Goal: Information Seeking & Learning: Understand process/instructions

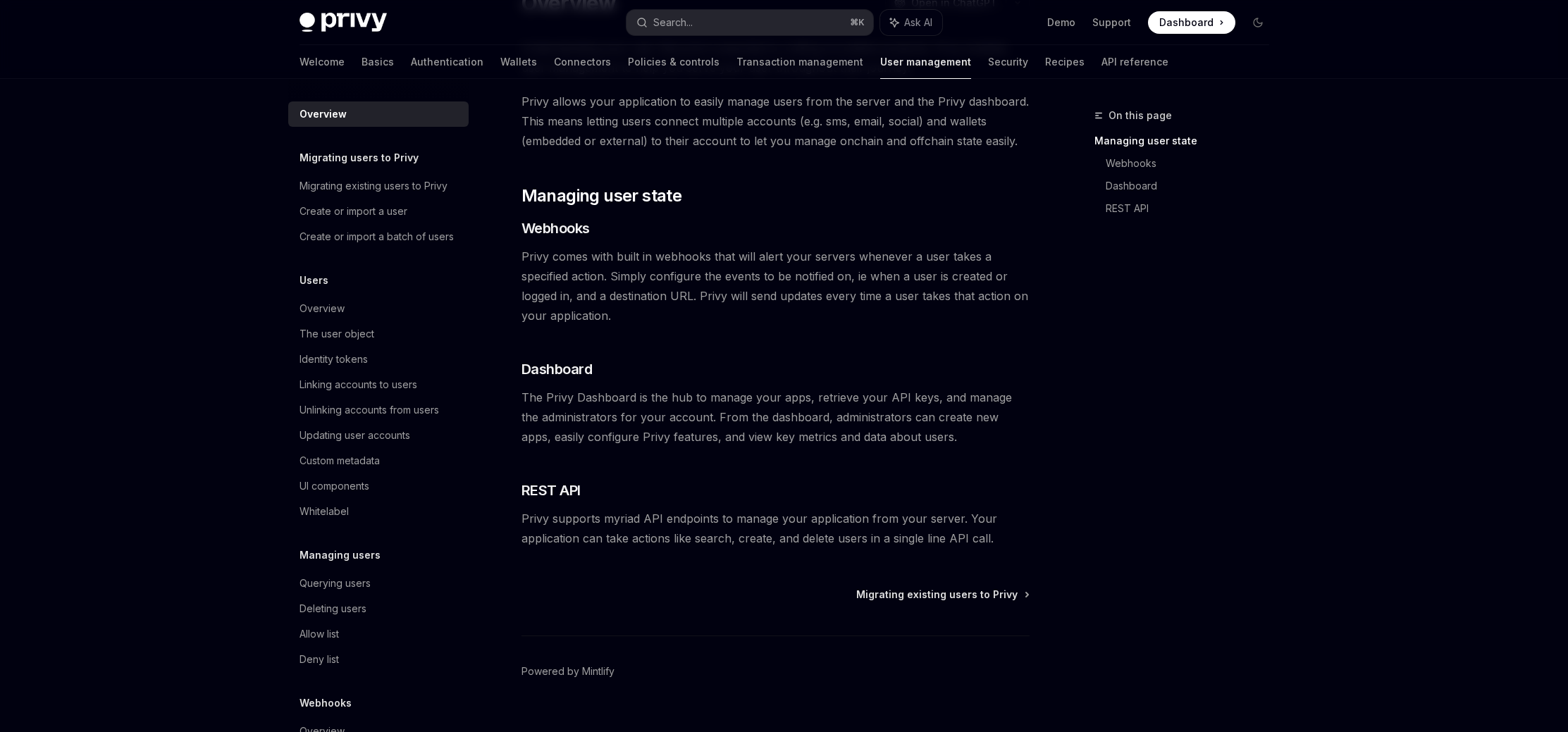
scroll to position [83, 0]
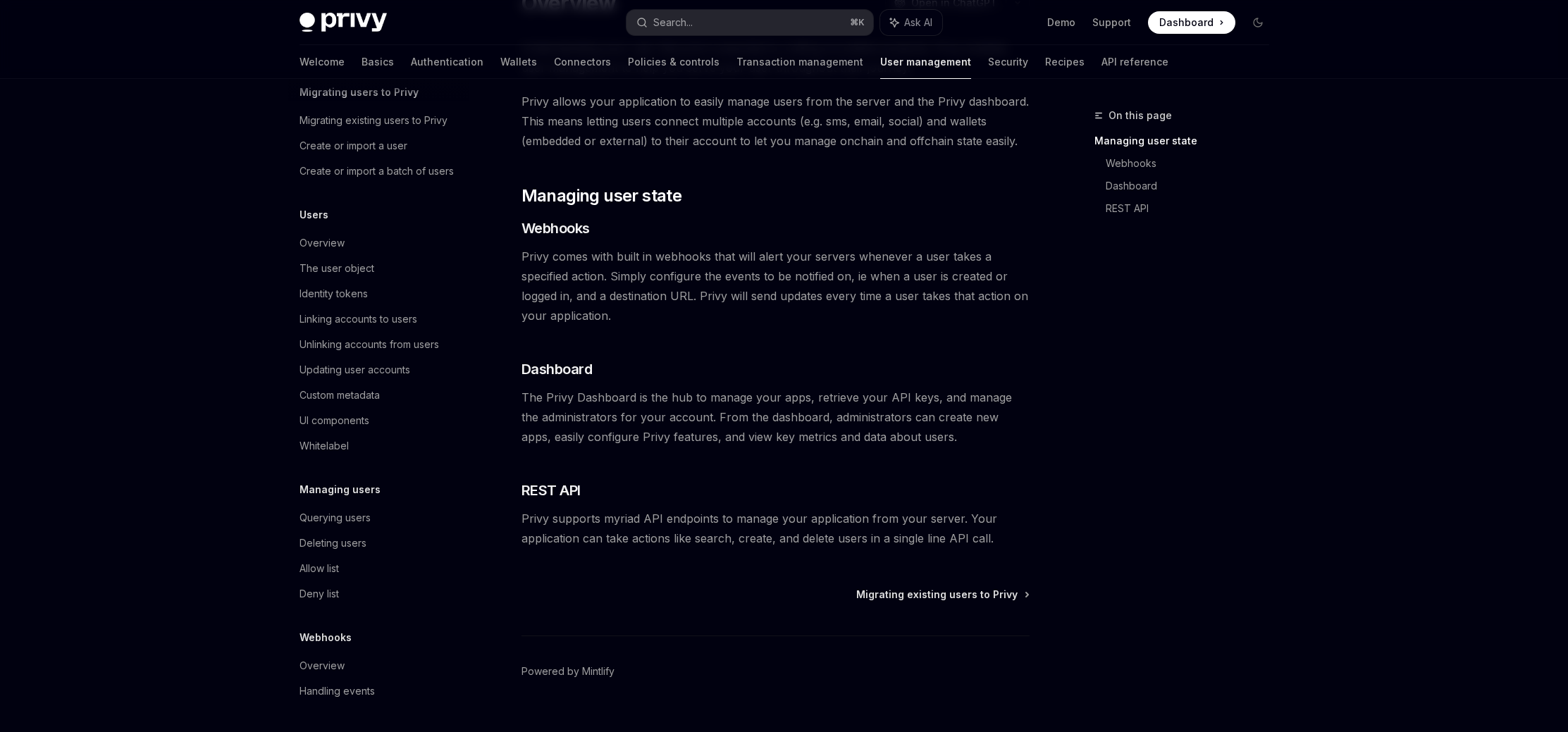
click at [201, 294] on div "Privy Docs home page Search... ⌘ K Ask AI Demo Support Dashboard Dashboard Sear…" at bounding box center [784, 319] width 1568 height 876
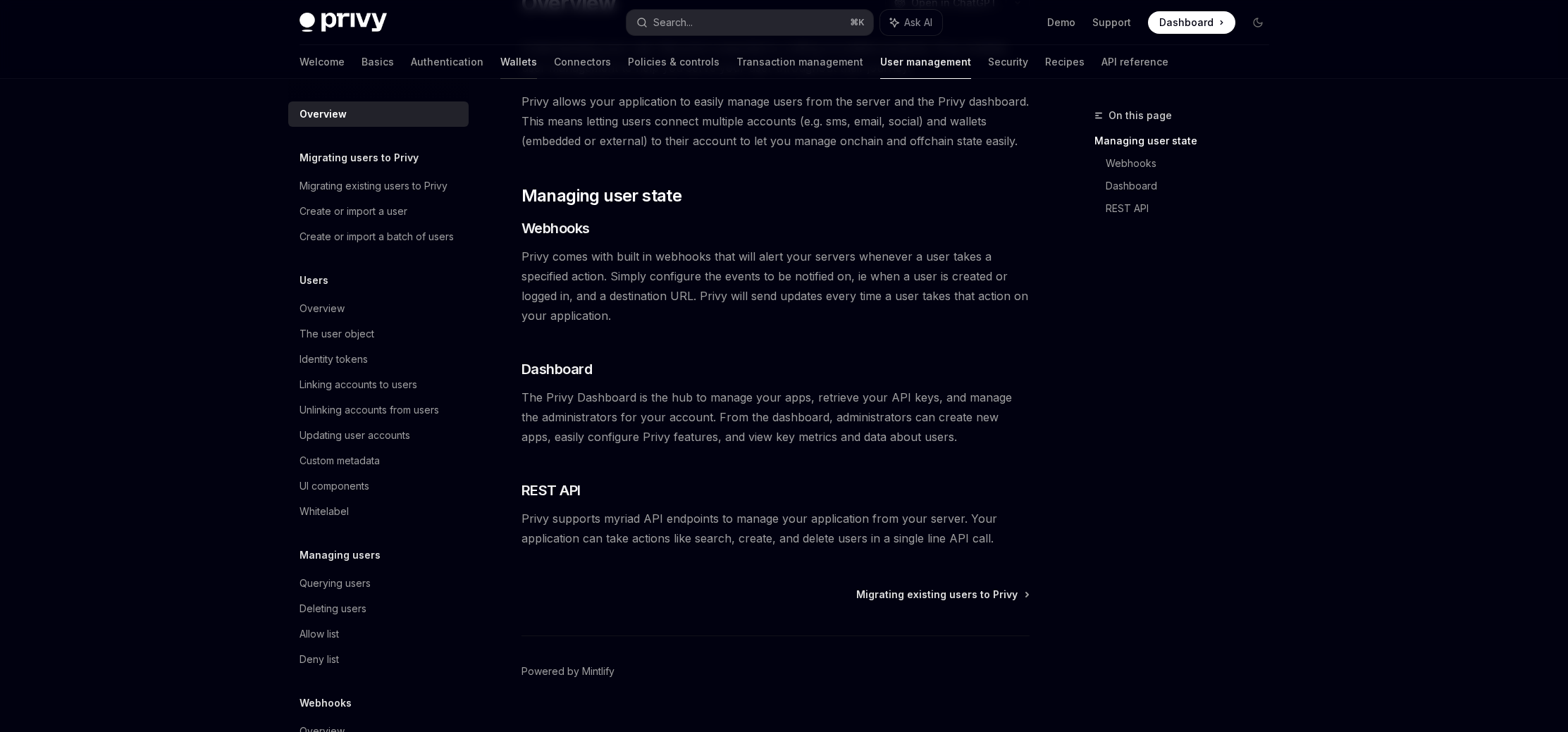
click at [500, 71] on link "Wallets" at bounding box center [518, 61] width 37 height 34
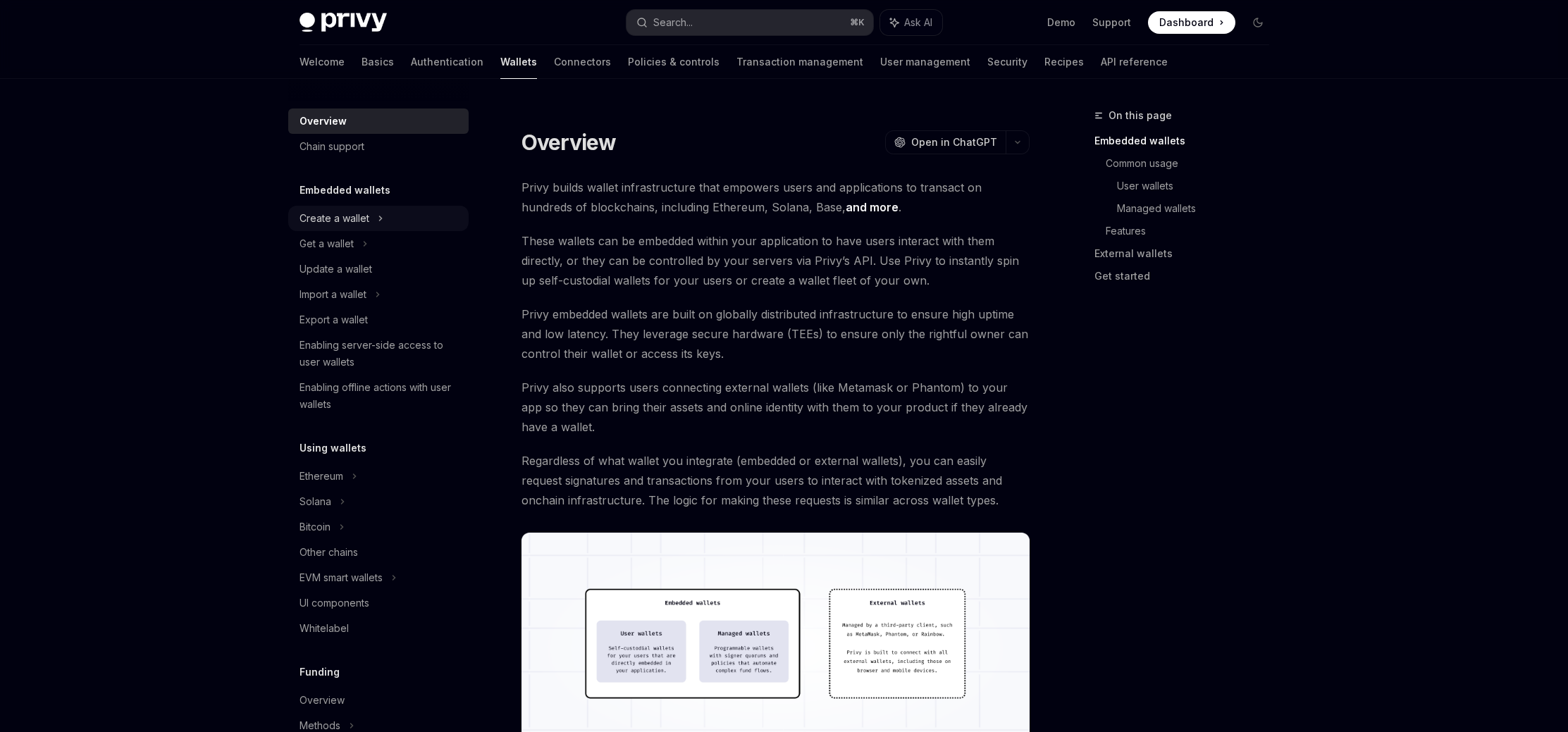
click at [379, 218] on icon at bounding box center [380, 218] width 6 height 17
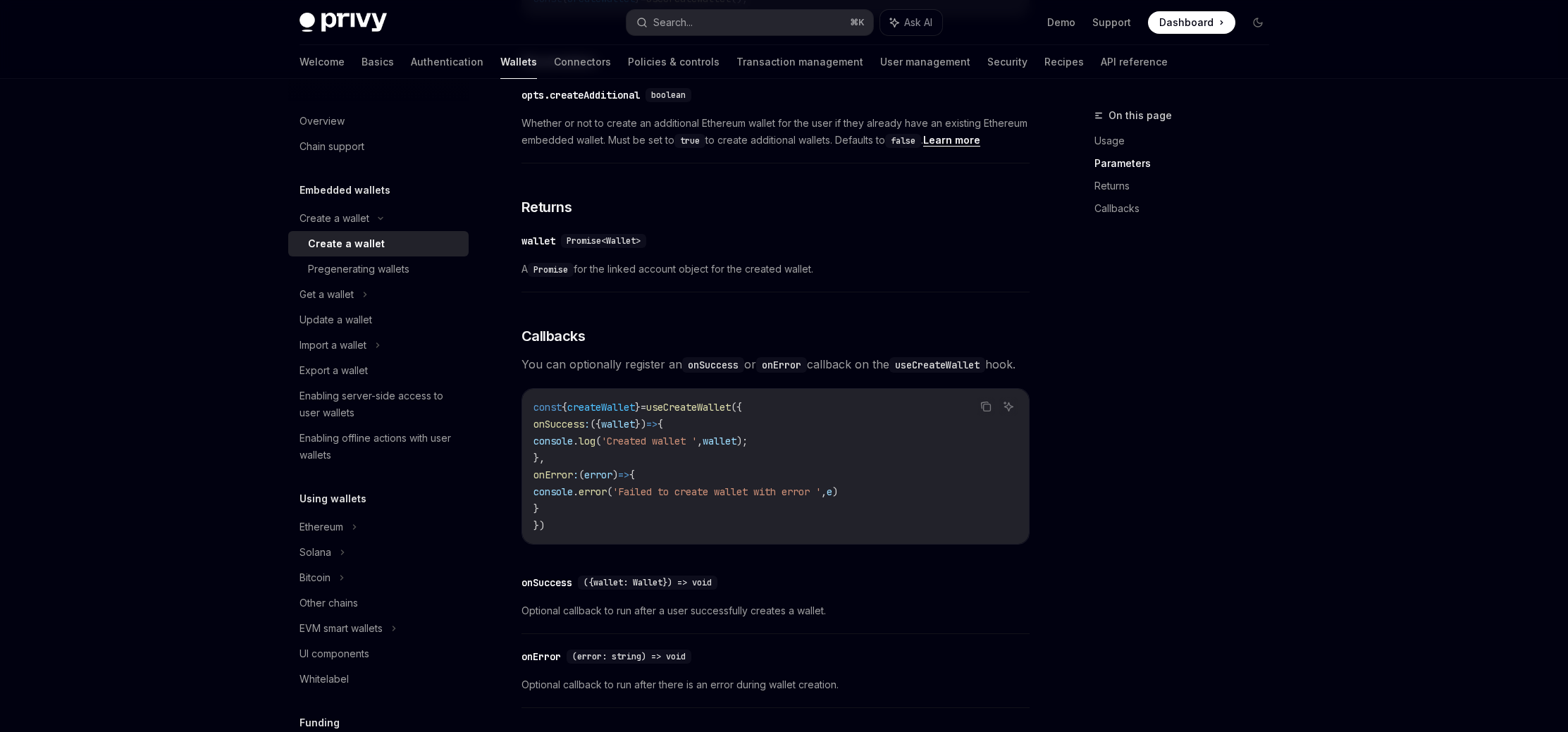
scroll to position [746, 0]
click at [1116, 386] on div "On this page Usage Parameters Returns Callbacks" at bounding box center [1173, 419] width 214 height 624
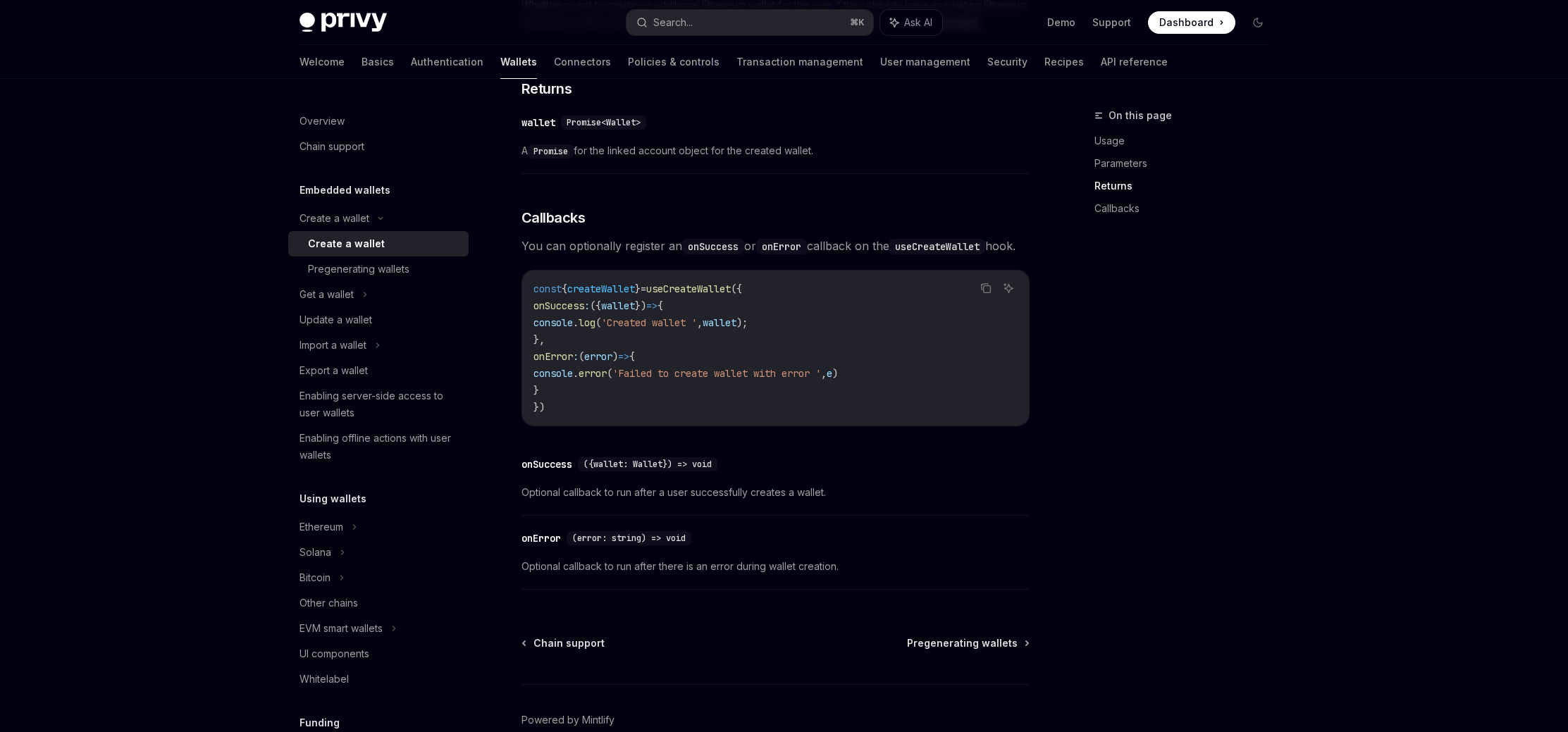
scroll to position [864, 0]
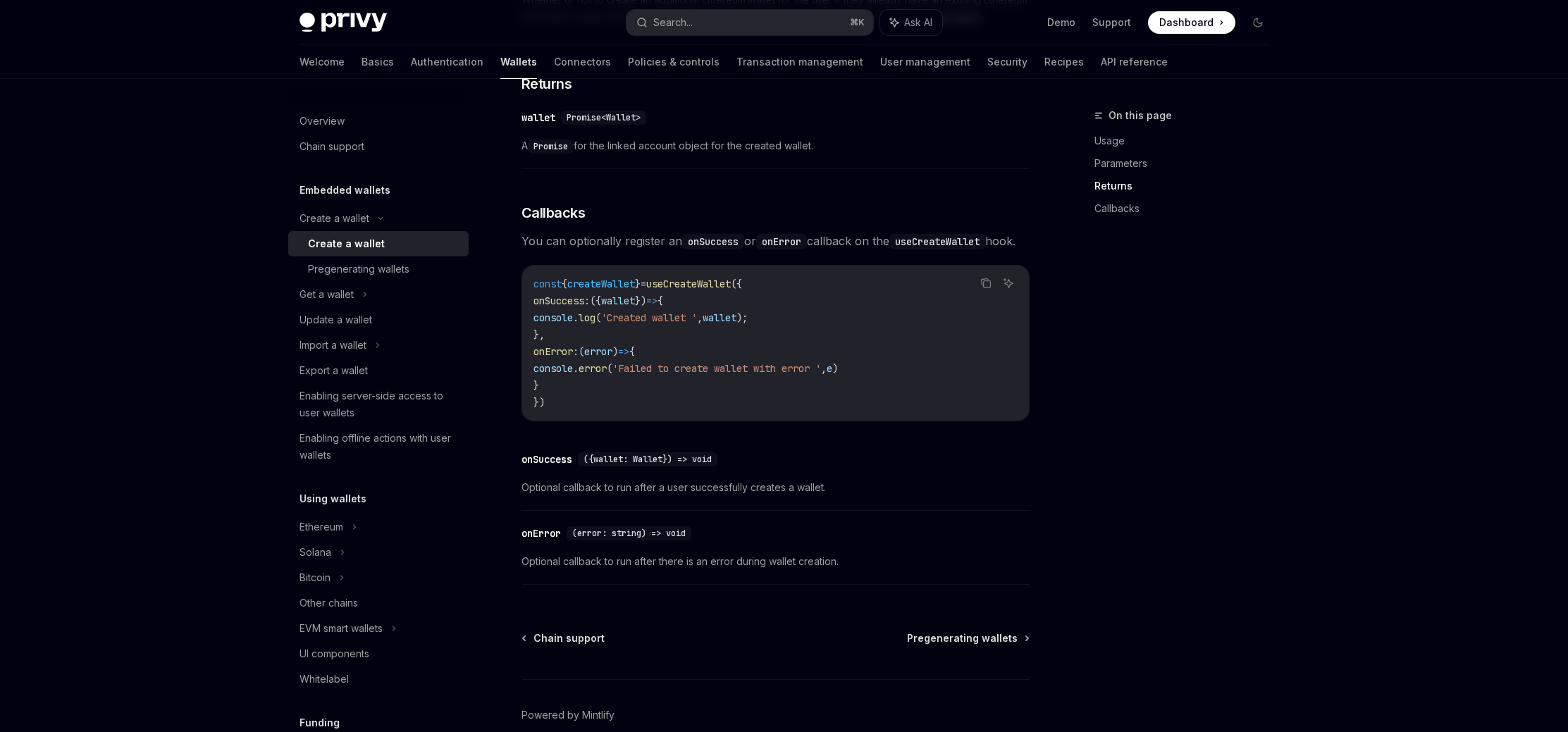
click at [1110, 342] on div "On this page Usage Parameters Returns Callbacks" at bounding box center [1173, 419] width 214 height 624
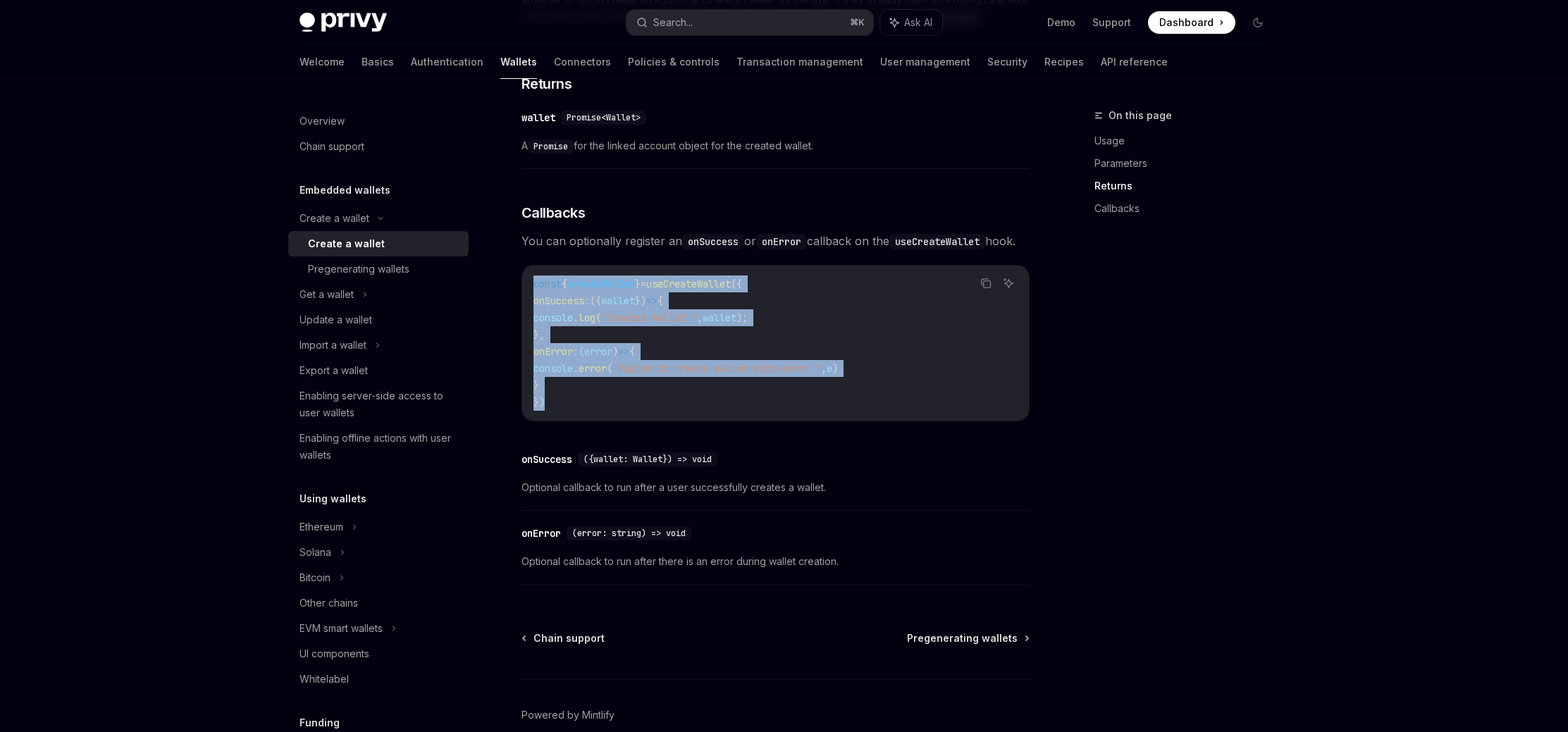
drag, startPoint x: 535, startPoint y: 305, endPoint x: 597, endPoint y: 416, distance: 127.1
click at [597, 410] on code "const { createWallet } = useCreateWallet ({ onSuccess : ({ wallet }) => { conso…" at bounding box center [775, 342] width 485 height 135
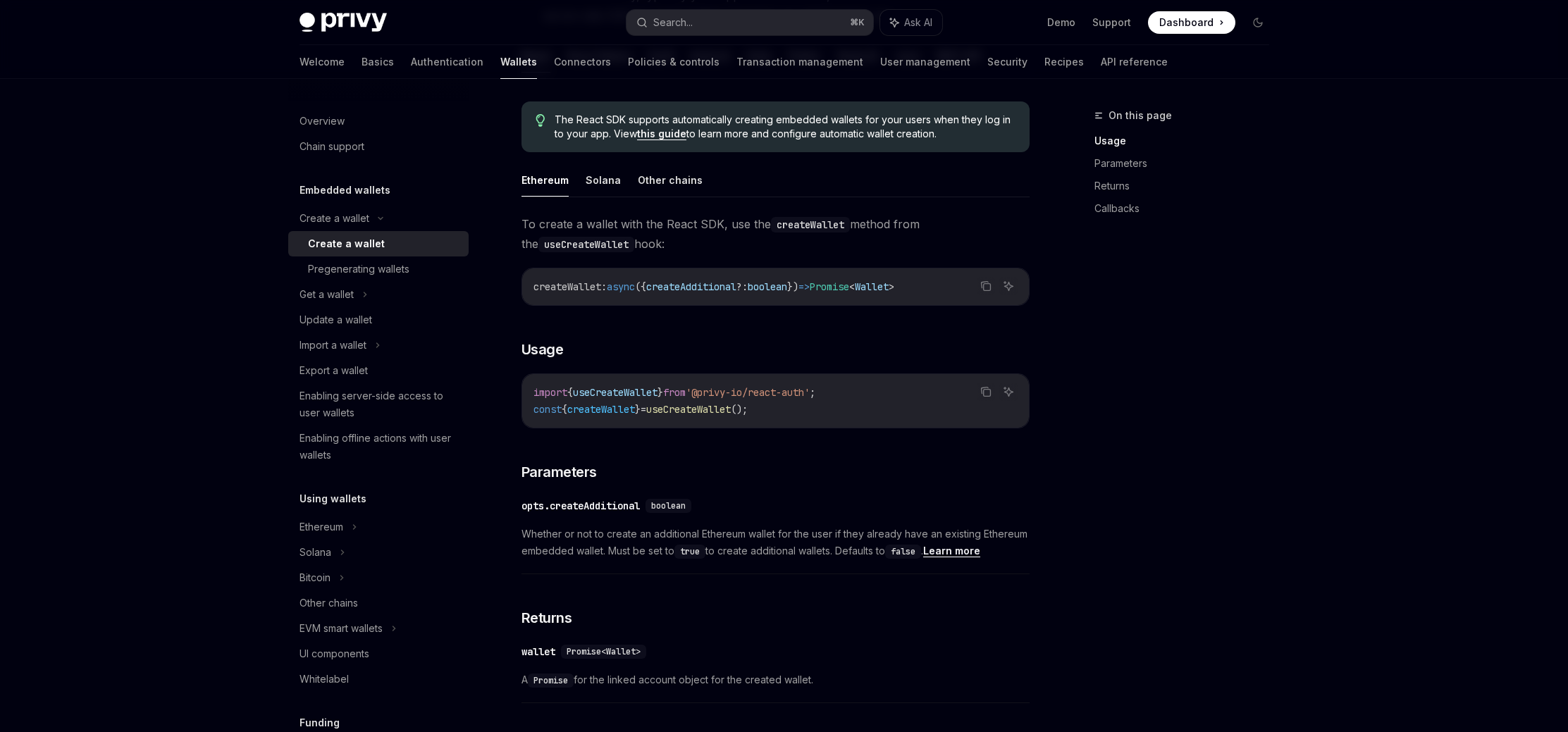
scroll to position [341, 0]
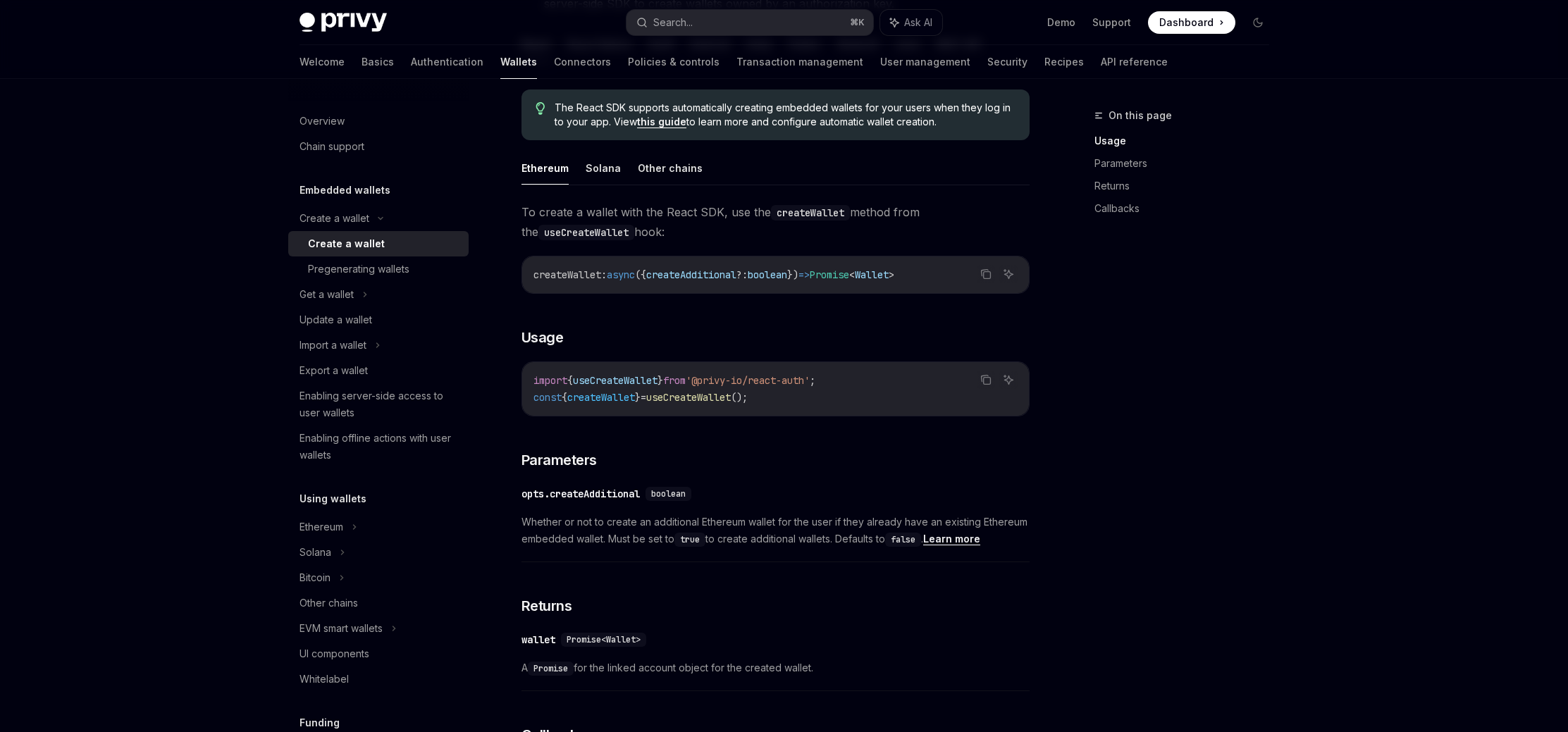
click at [836, 395] on code "import { useCreateWallet } from '@privy-io/react-auth' ; const { createWallet }…" at bounding box center [775, 388] width 485 height 34
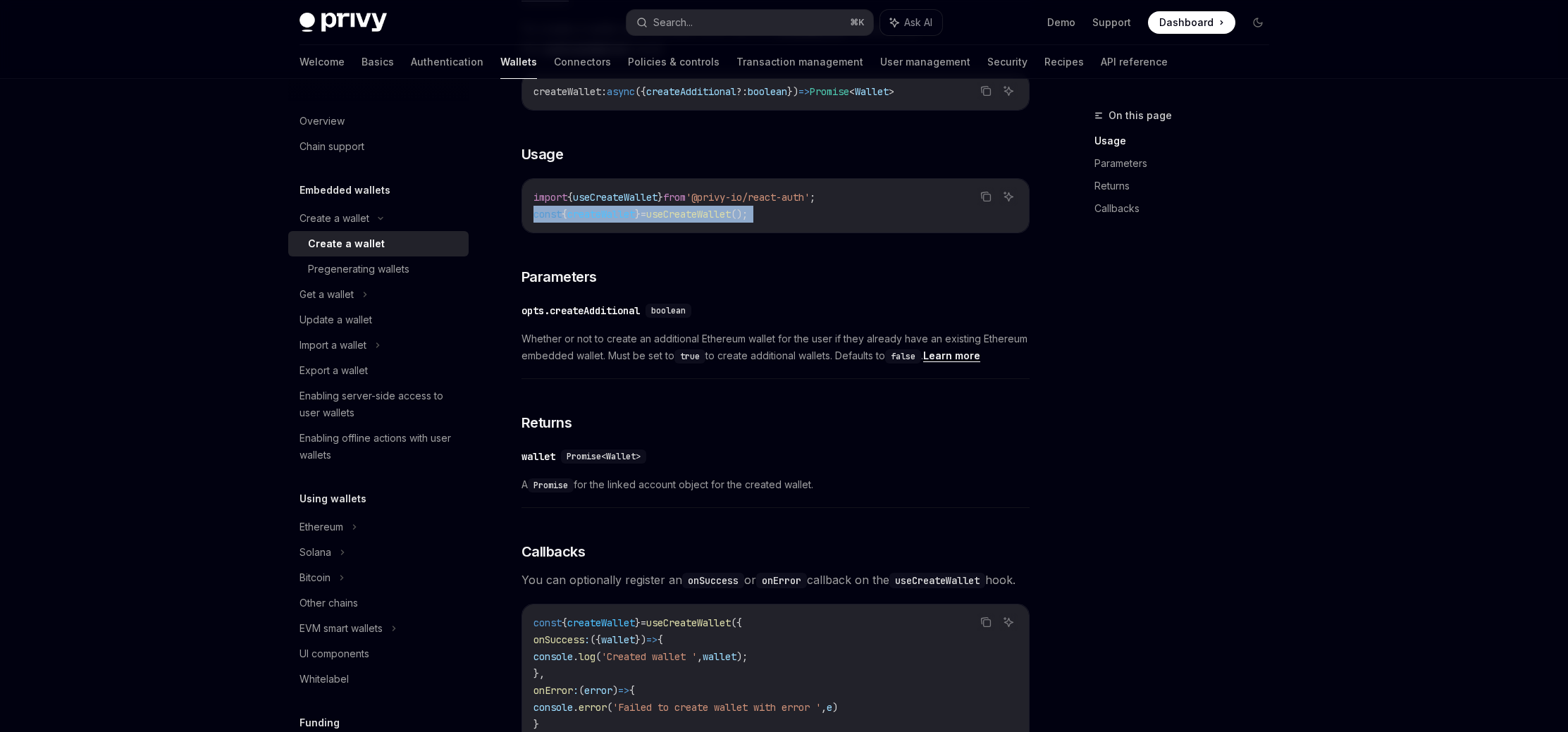
scroll to position [519, 0]
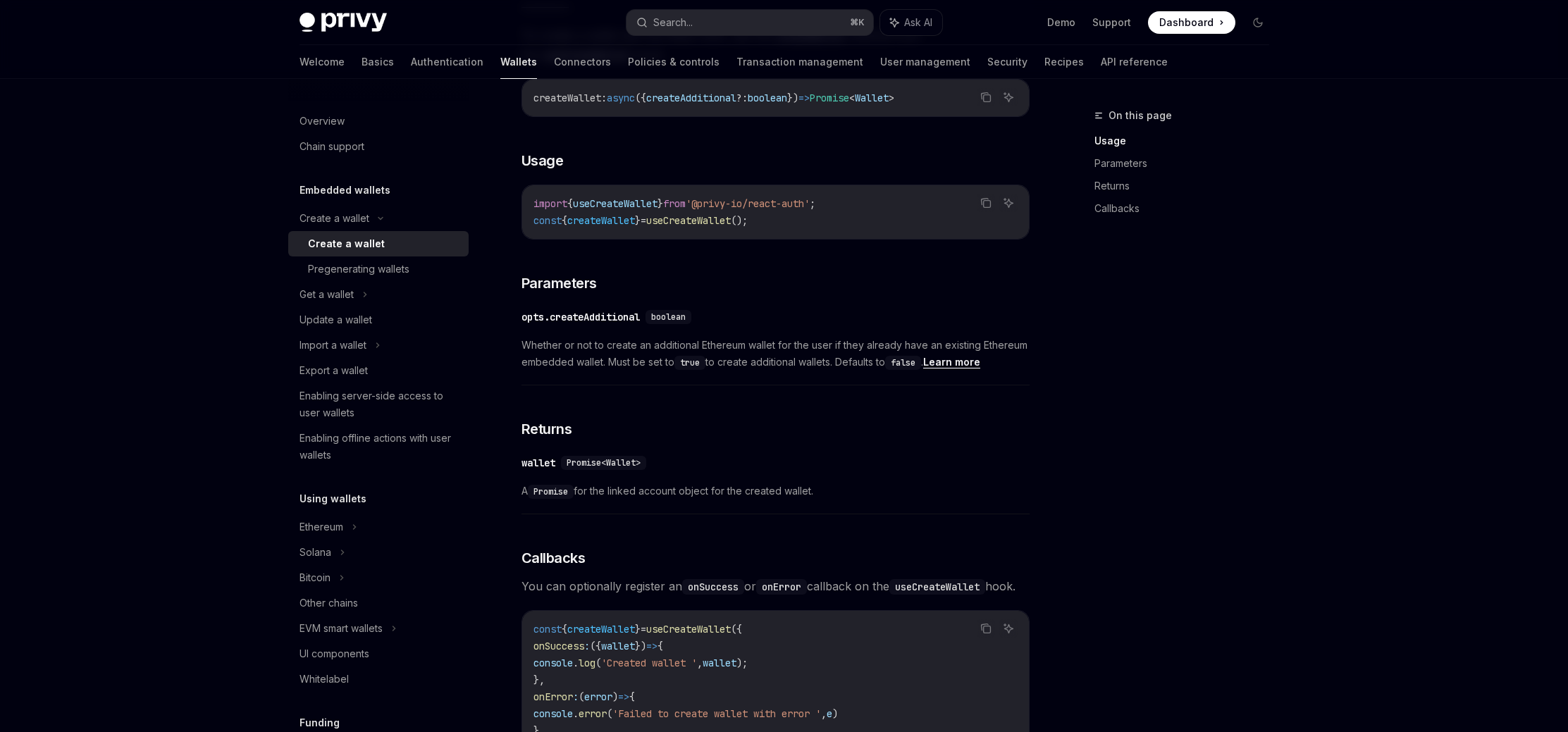
click at [782, 206] on span "'@privy-io/react-auth'" at bounding box center [748, 203] width 124 height 13
click at [787, 216] on code "import { useCreateWallet } from '@privy-io/react-auth' ; const { createWallet }…" at bounding box center [775, 212] width 485 height 34
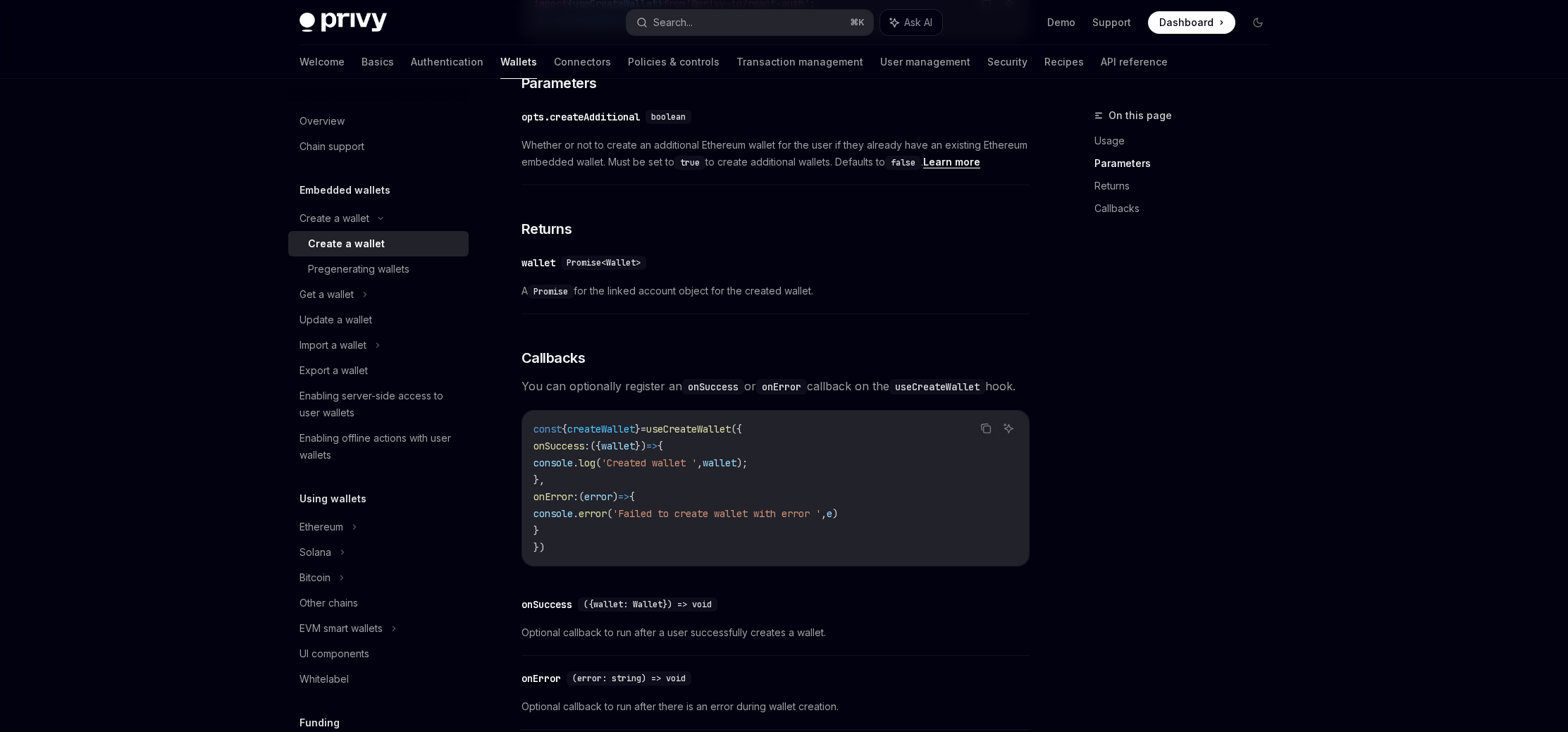
scroll to position [720, 0]
click at [589, 555] on code "const { createWallet } = useCreateWallet ({ onSuccess : ({ wallet }) => { conso…" at bounding box center [775, 486] width 485 height 135
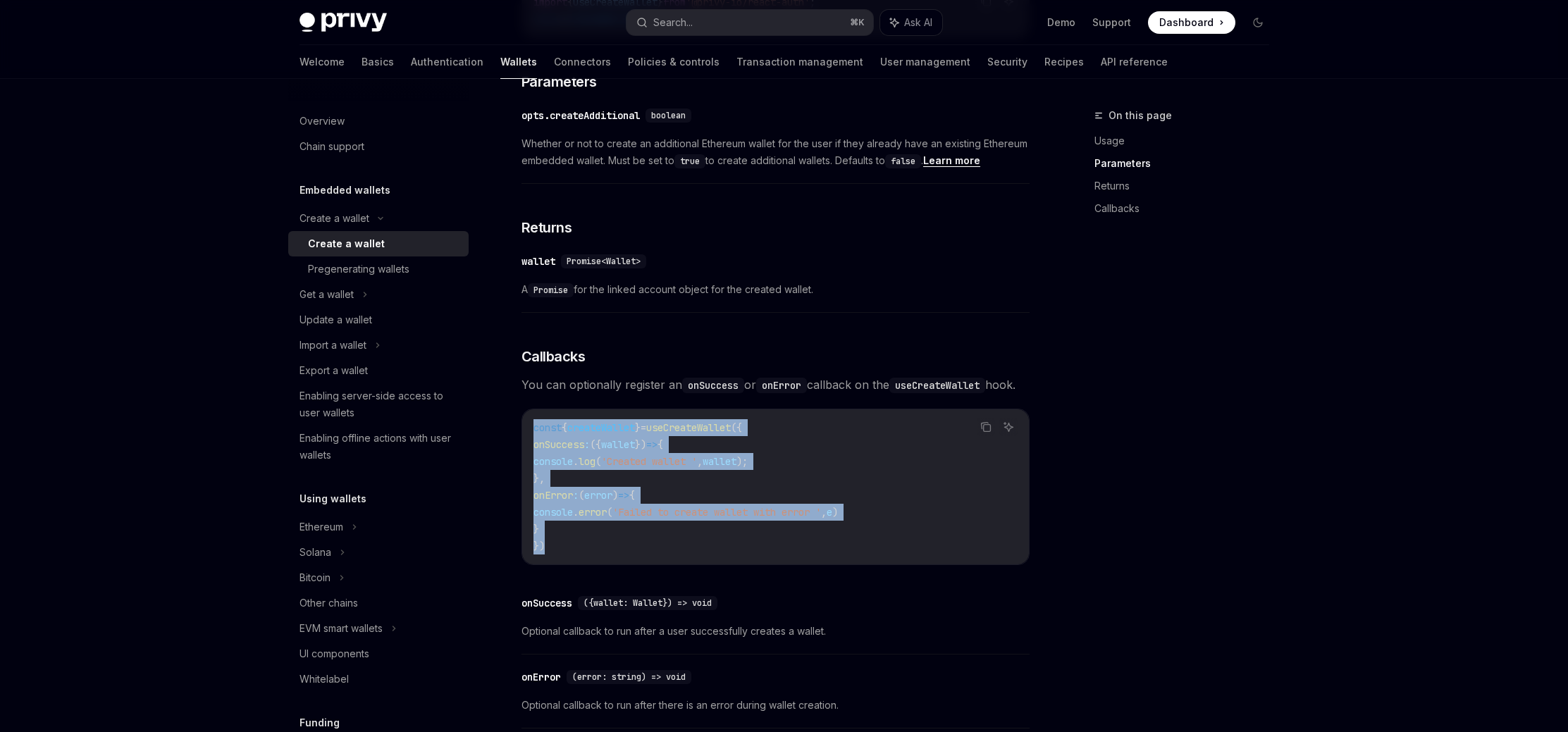
drag, startPoint x: 561, startPoint y: 566, endPoint x: 524, endPoint y: 449, distance: 122.7
click at [524, 449] on div "const { createWallet } = useCreateWallet ({ onSuccess : ({ wallet }) => { conso…" at bounding box center [775, 487] width 507 height 155
copy code "const { createWallet } = useCreateWallet ({ onSuccess : ({ wallet }) => { conso…"
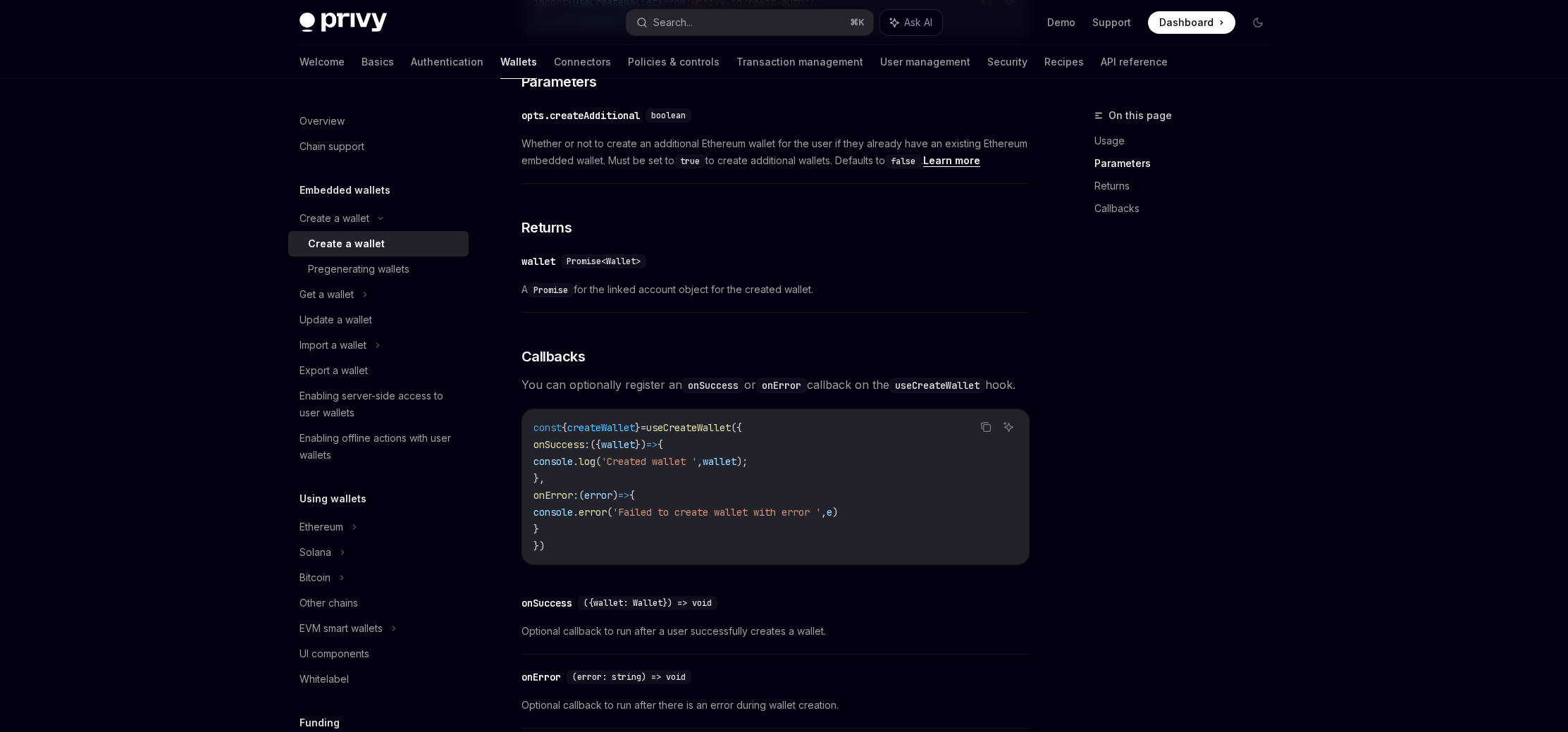
click at [1392, 368] on div "Privy Docs home page Search... ⌘ K Ask AI Demo Support Dashboard Dashboard Sear…" at bounding box center [784, 112] width 1568 height 1664
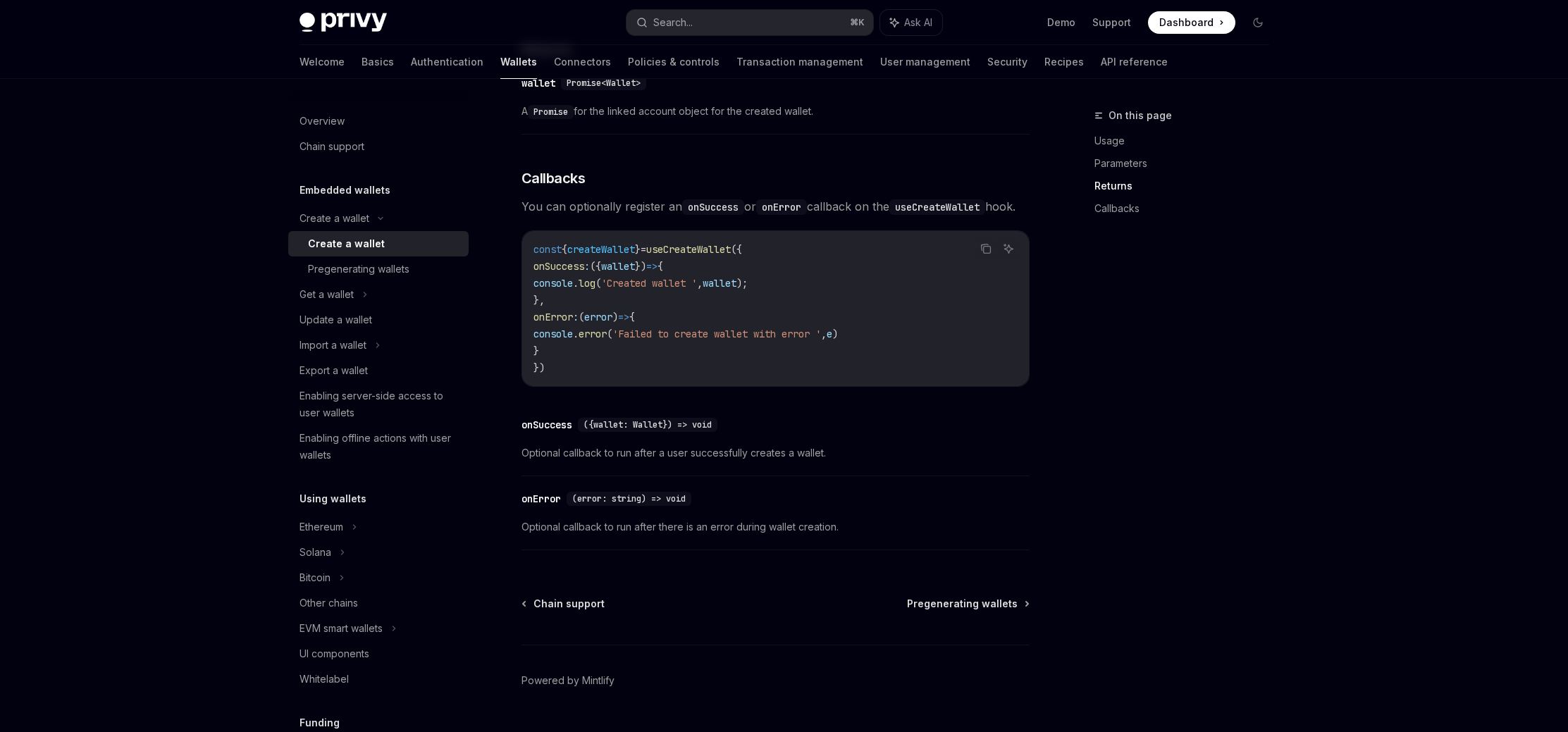
scroll to position [893, 0]
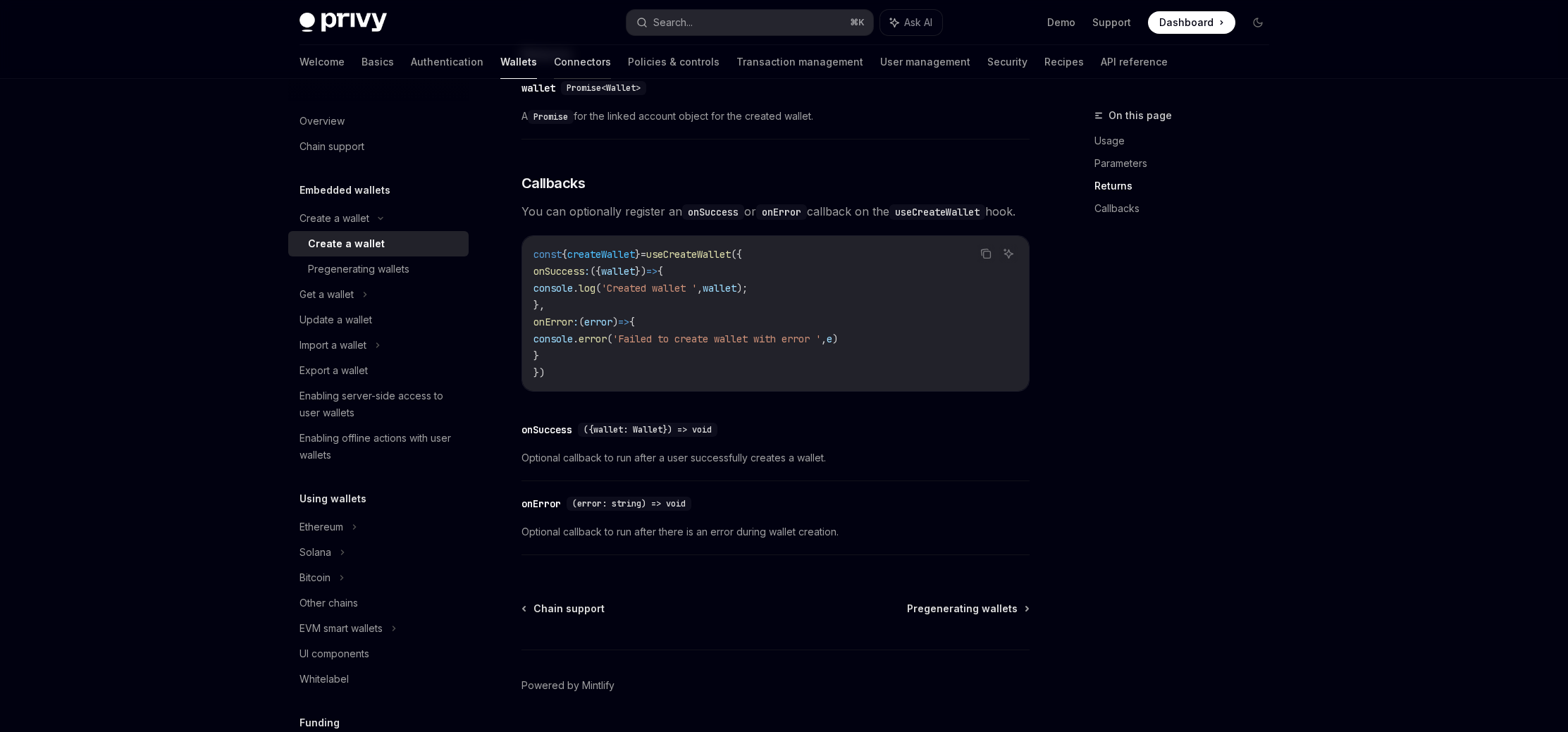
click at [554, 65] on link "Connectors" at bounding box center [583, 61] width 57 height 34
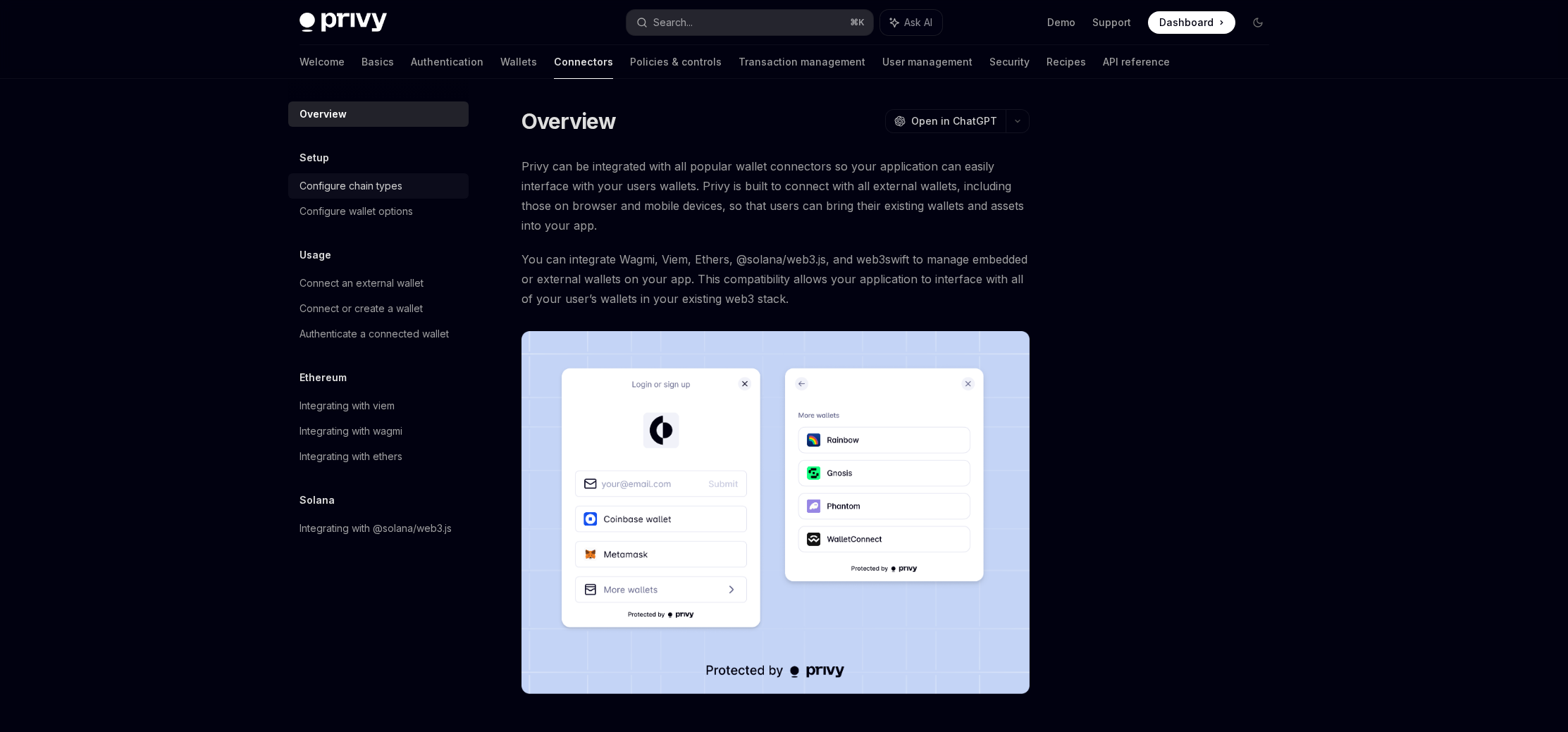
click at [356, 181] on div "Configure chain types" at bounding box center [351, 186] width 103 height 17
type textarea "*"
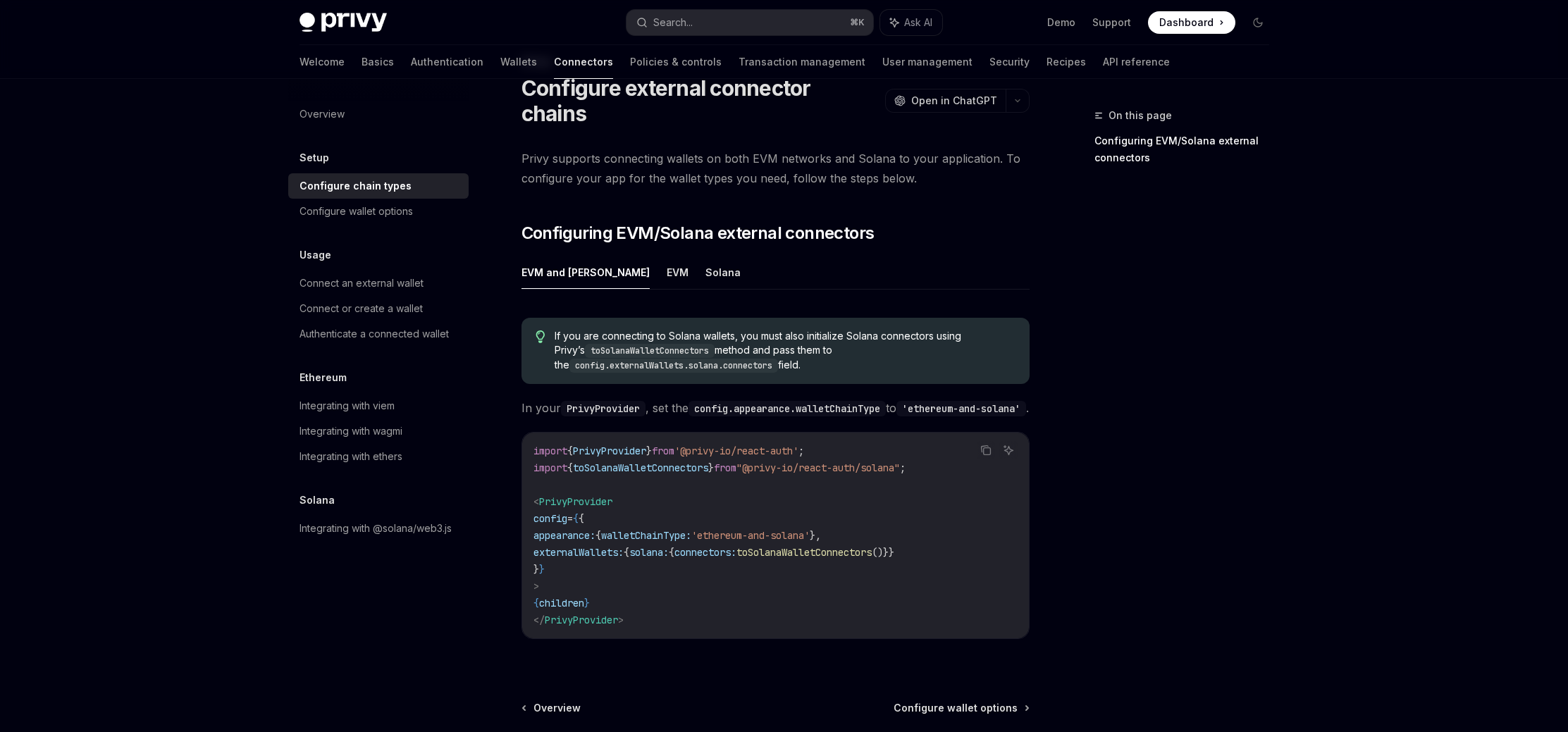
scroll to position [59, 0]
